Goal: Information Seeking & Learning: Learn about a topic

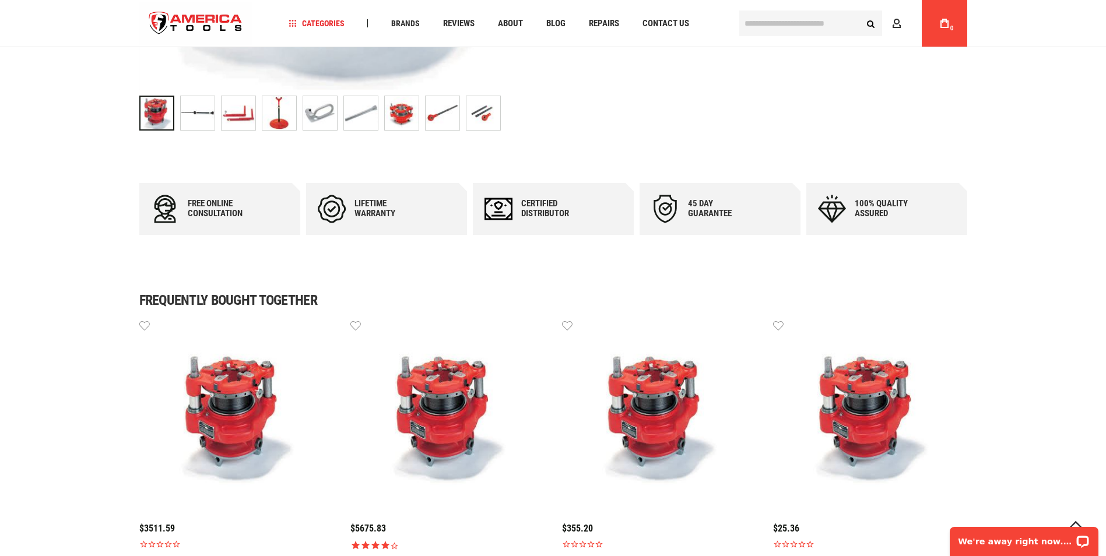
scroll to position [175, 0]
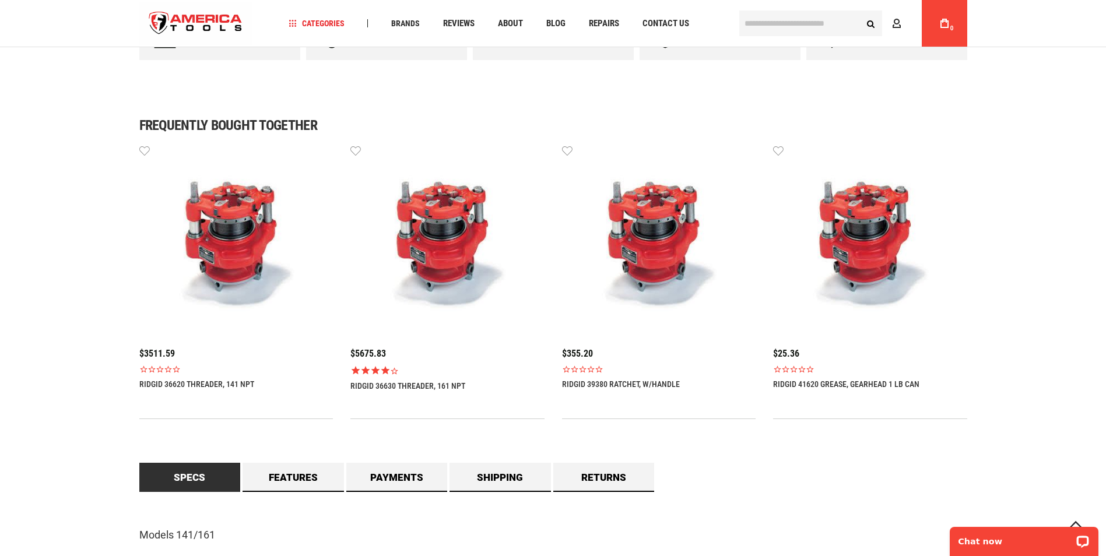
scroll to position [291, 0]
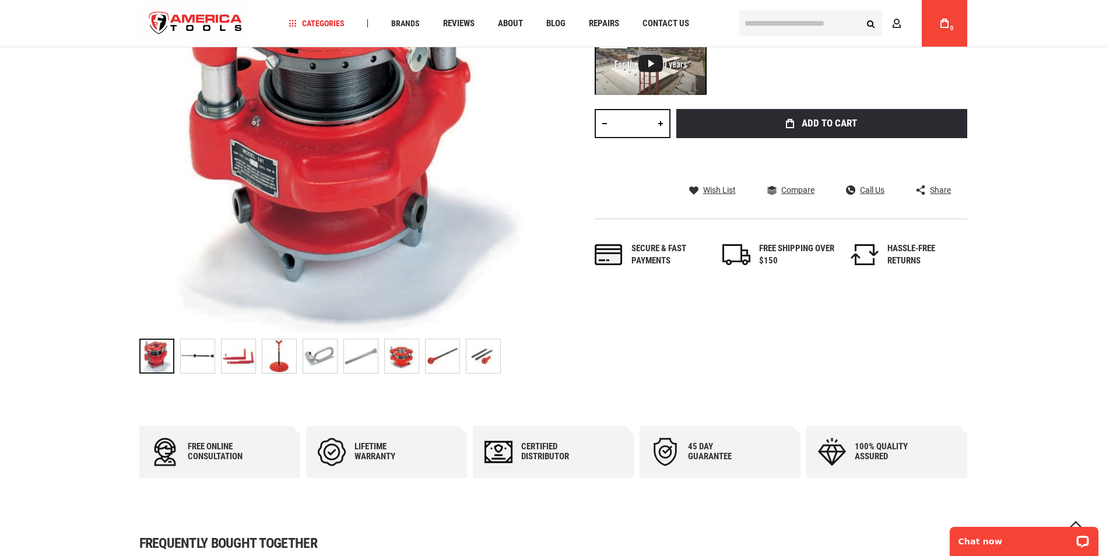
scroll to position [291, 0]
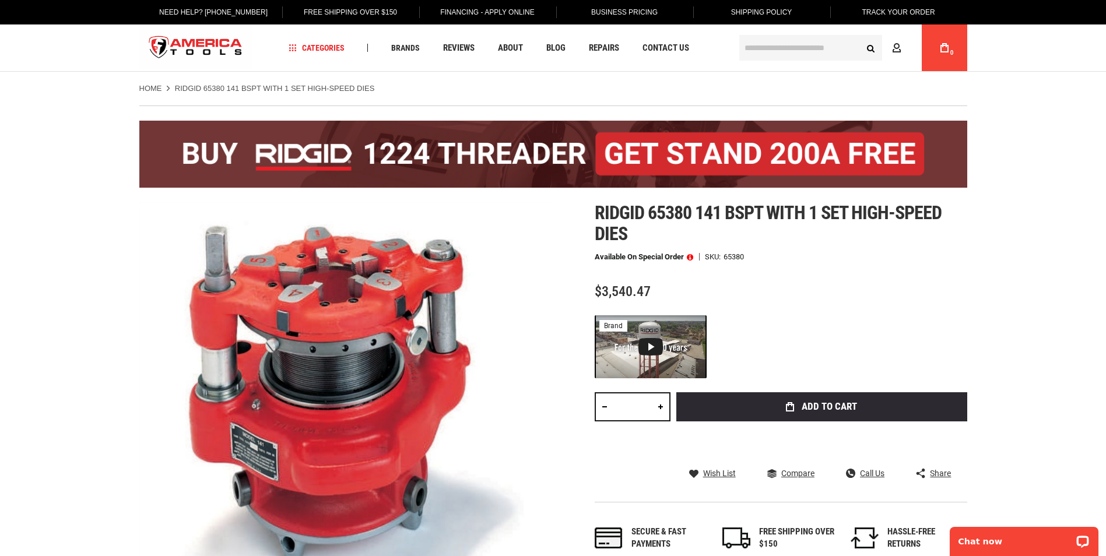
scroll to position [291, 0]
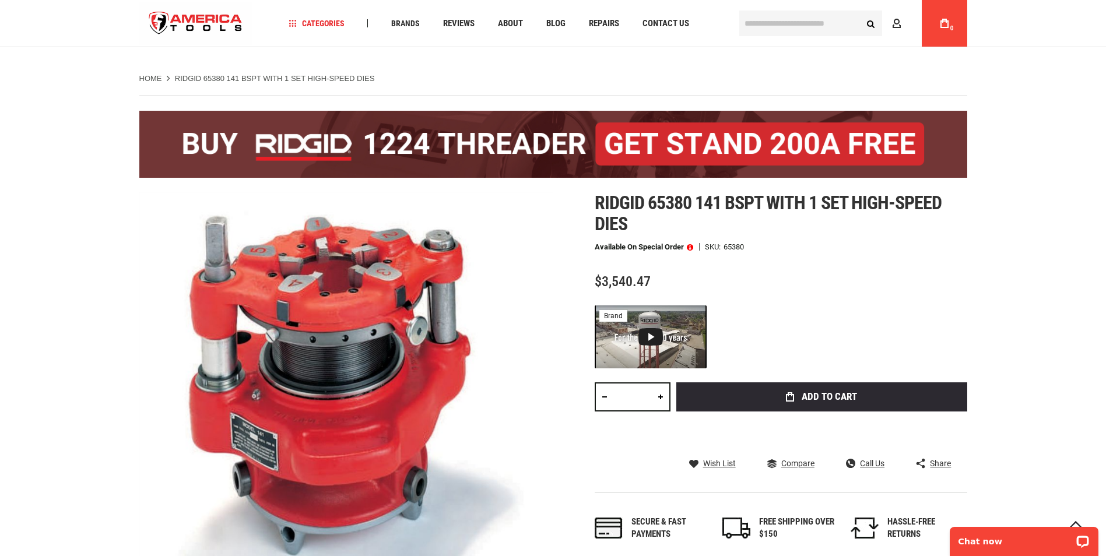
scroll to position [0, 0]
